Goal: Task Accomplishment & Management: Complete application form

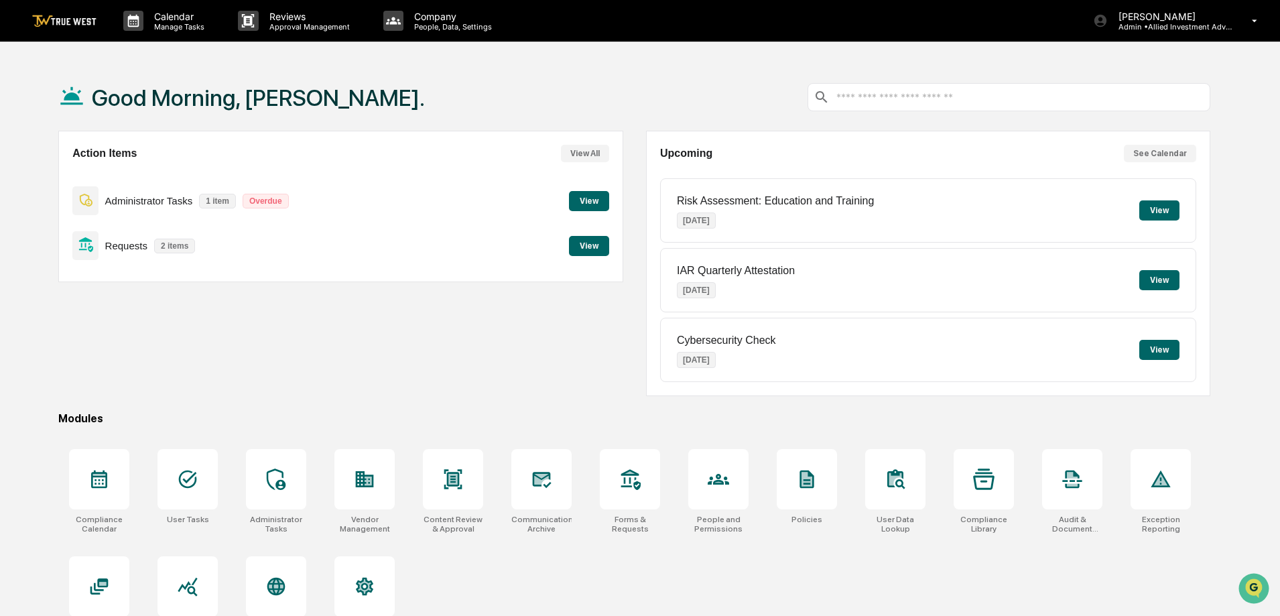
click at [590, 247] on button "View" at bounding box center [589, 246] width 40 height 20
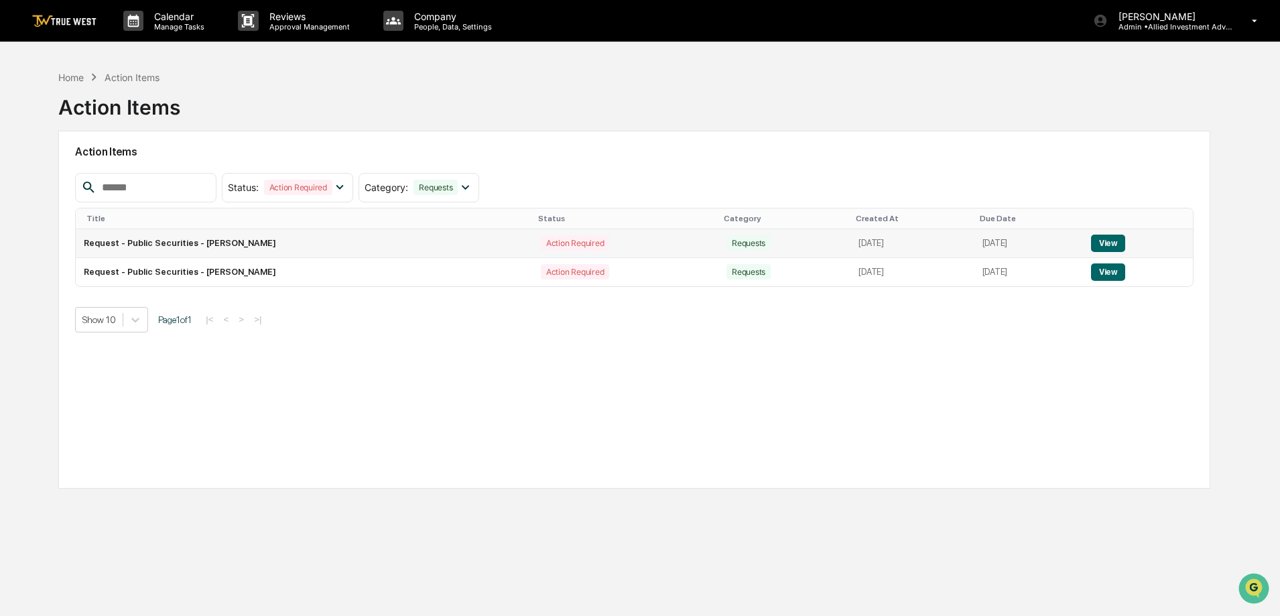
click at [1118, 241] on button "View" at bounding box center [1108, 243] width 34 height 17
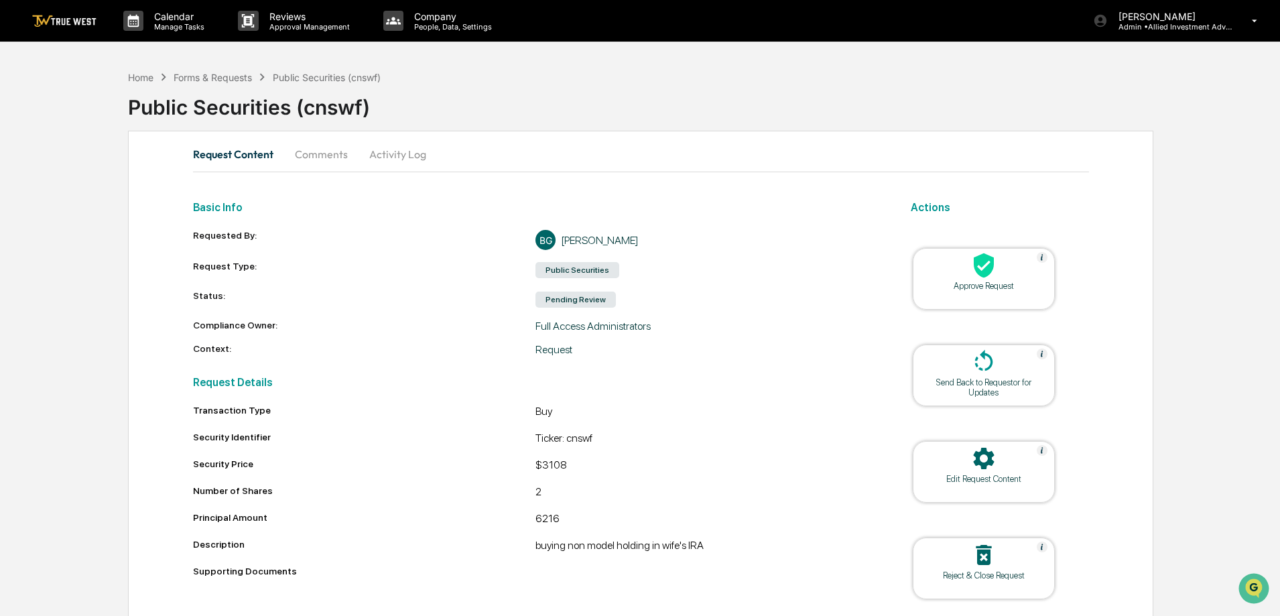
click at [982, 275] on icon at bounding box center [984, 265] width 20 height 25
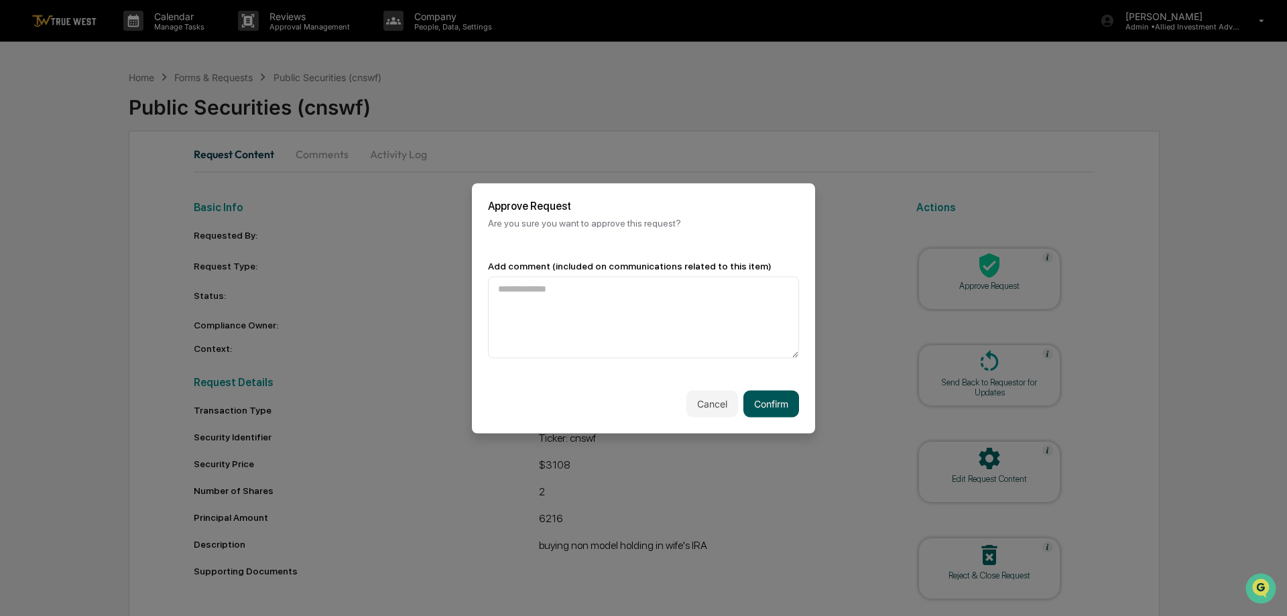
click at [774, 403] on button "Confirm" at bounding box center [771, 403] width 56 height 27
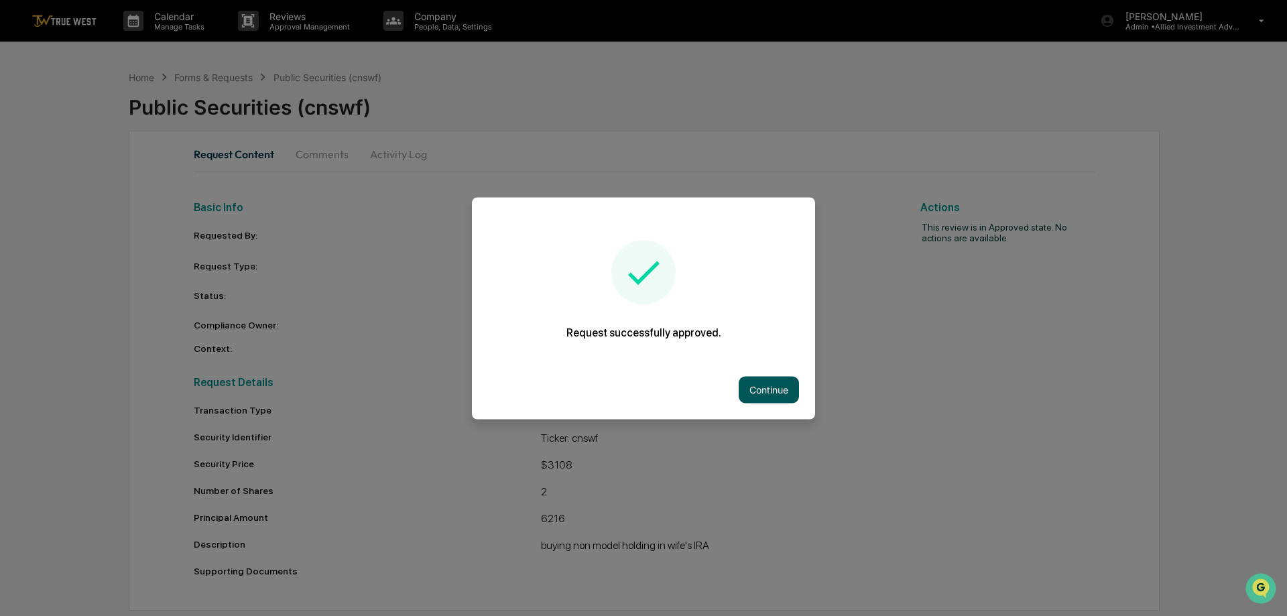
click at [776, 386] on button "Continue" at bounding box center [769, 389] width 60 height 27
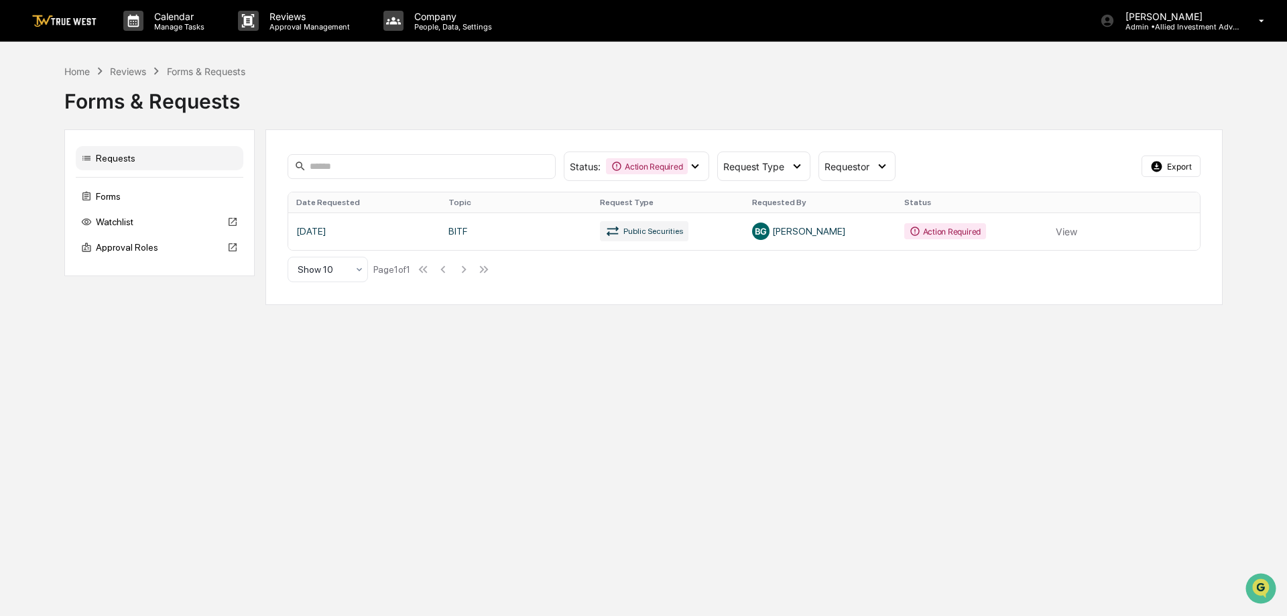
click at [1064, 231] on link at bounding box center [744, 231] width 912 height 38
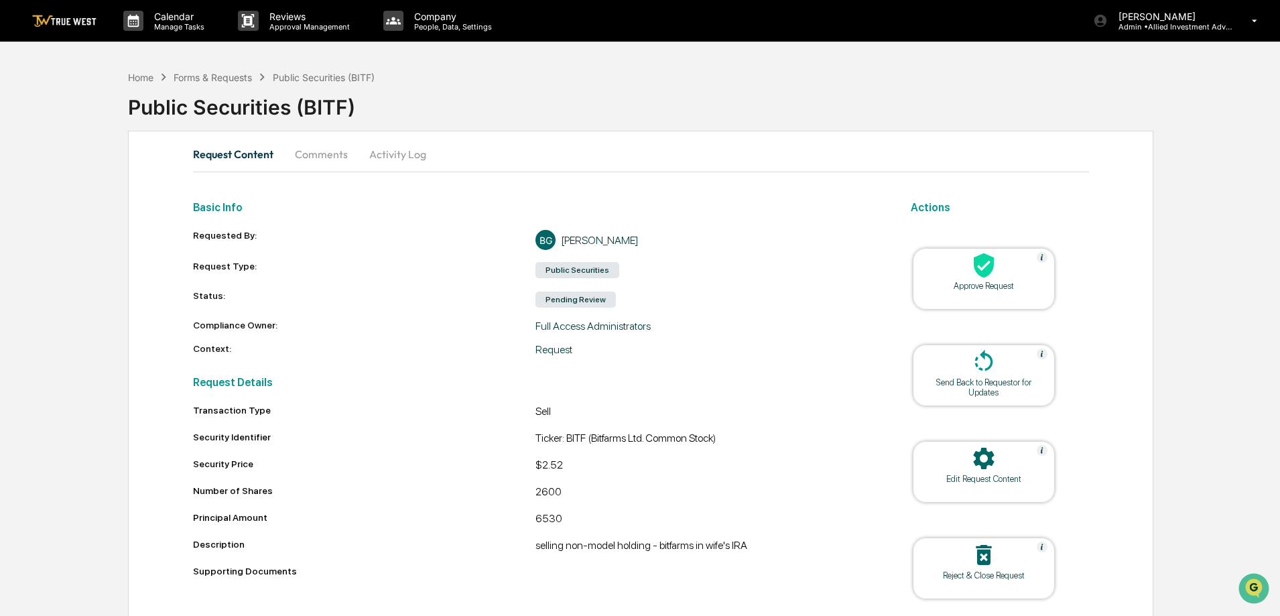
click at [961, 268] on div at bounding box center [984, 266] width 134 height 29
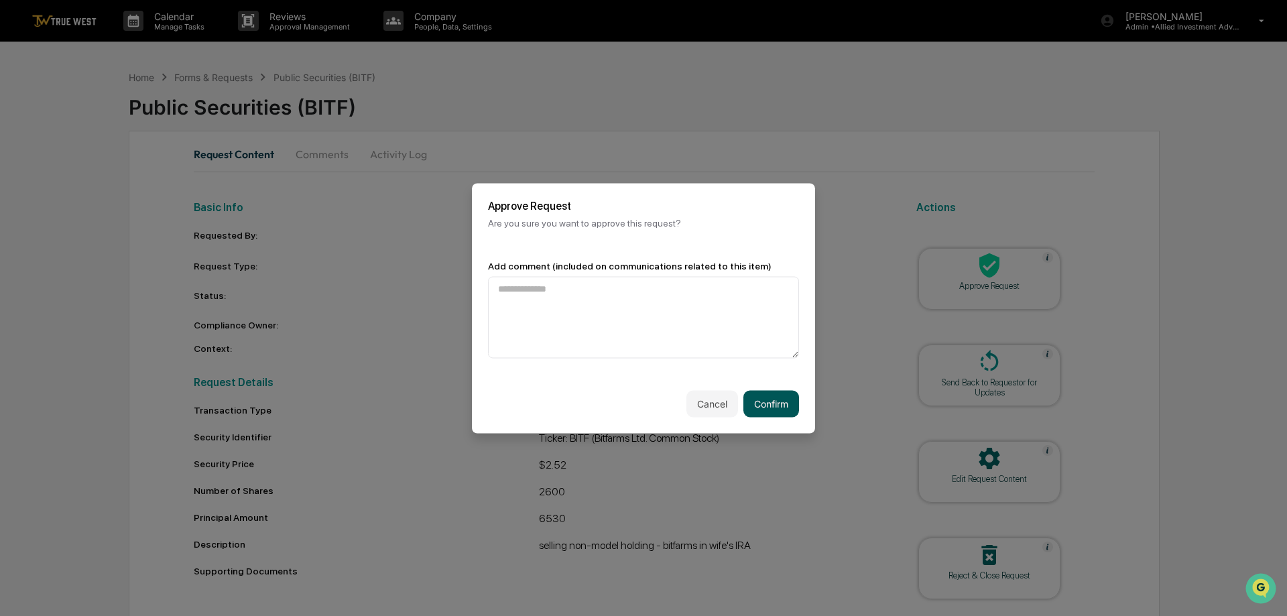
click at [761, 408] on button "Confirm" at bounding box center [771, 403] width 56 height 27
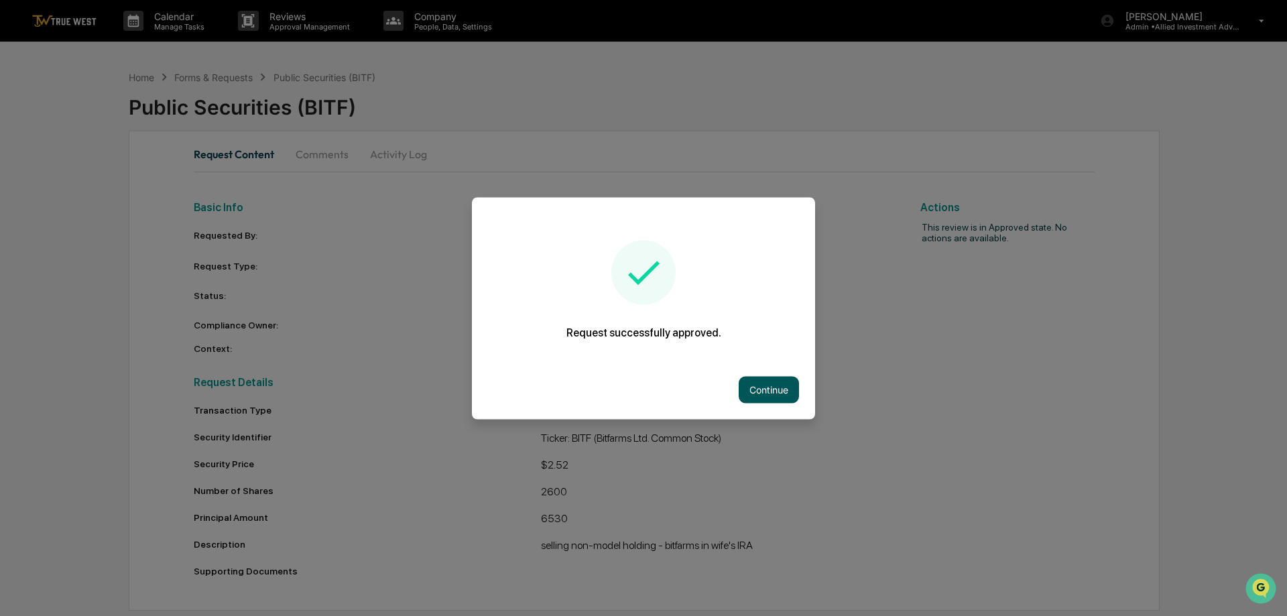
click at [781, 379] on button "Continue" at bounding box center [769, 389] width 60 height 27
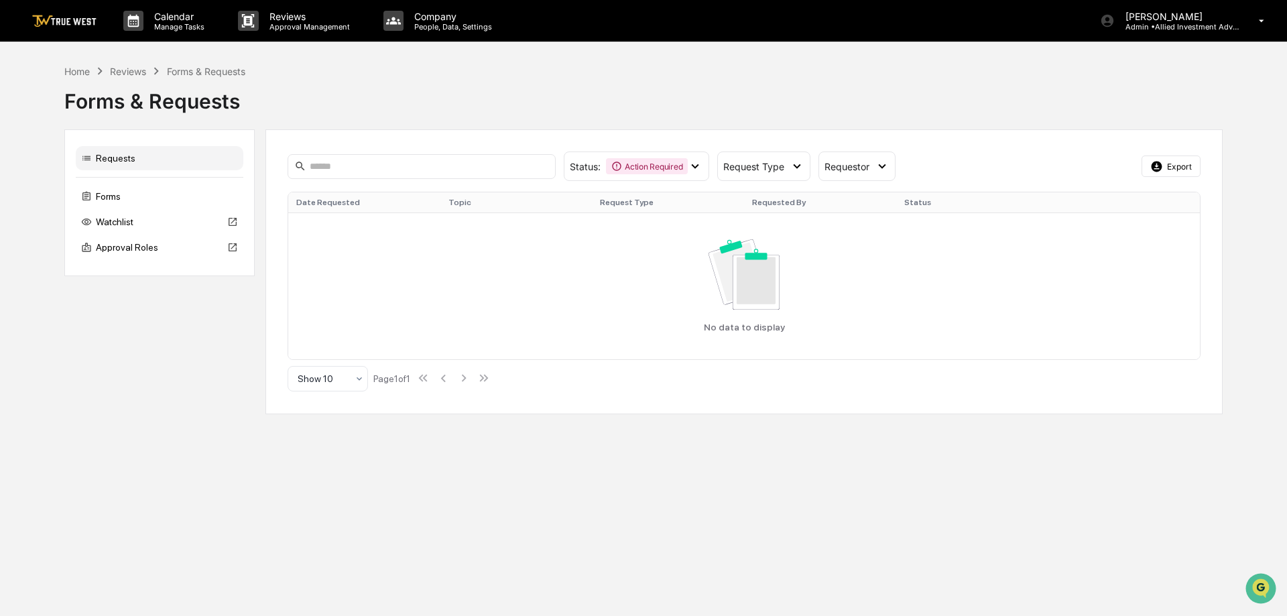
click at [50, 5] on link at bounding box center [72, 21] width 80 height 42
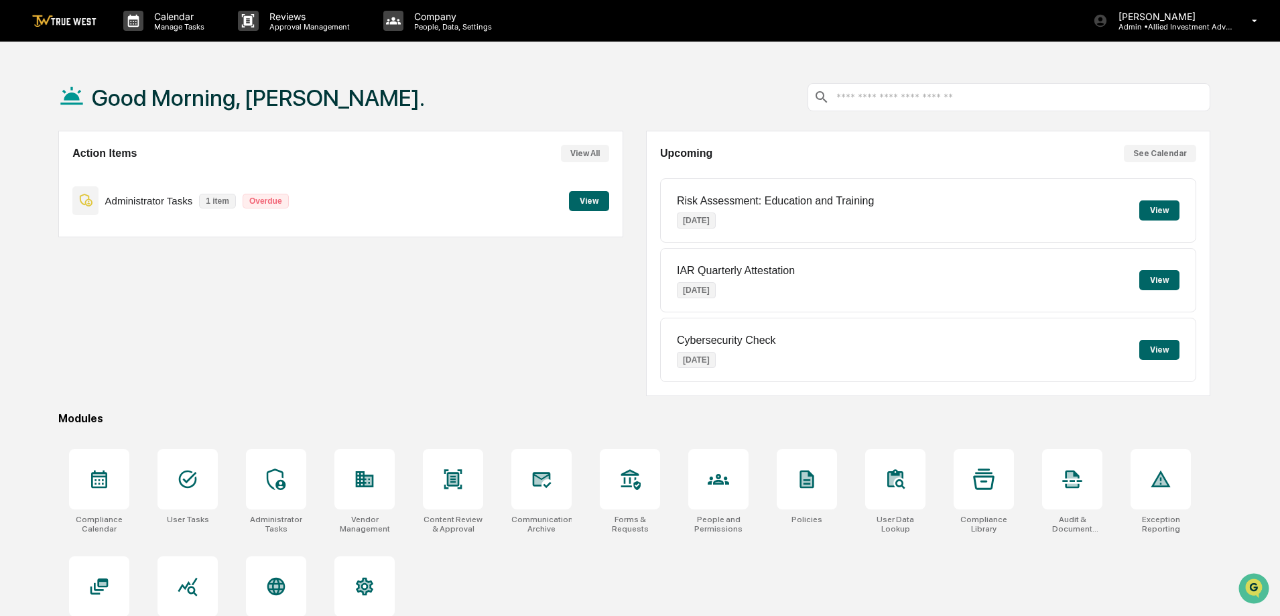
click at [587, 200] on button "View" at bounding box center [589, 201] width 40 height 20
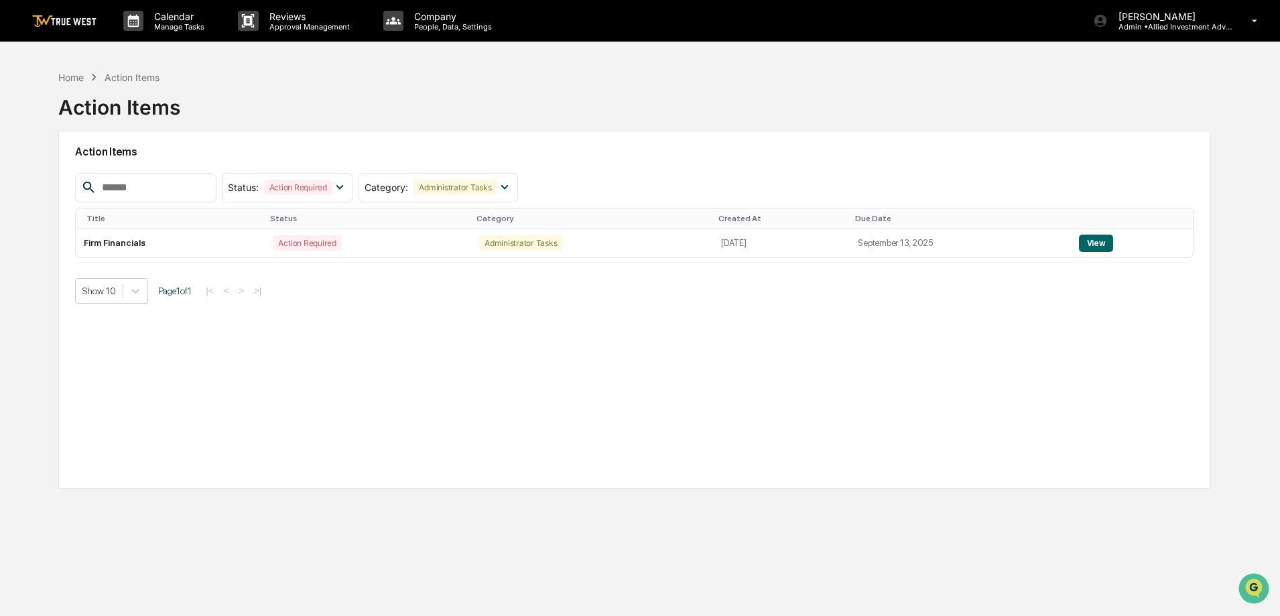
click at [68, 20] on img at bounding box center [64, 21] width 64 height 13
